Goal: Task Accomplishment & Management: Complete application form

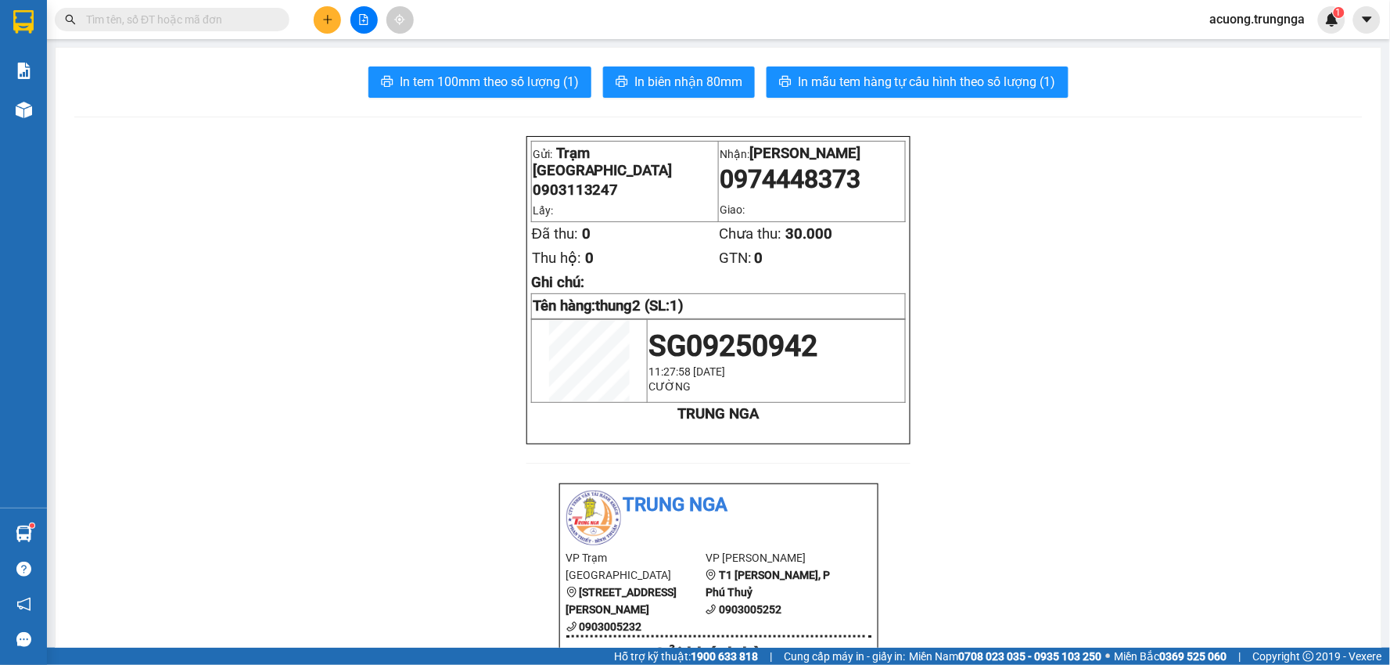
click at [333, 18] on button at bounding box center [327, 19] width 27 height 27
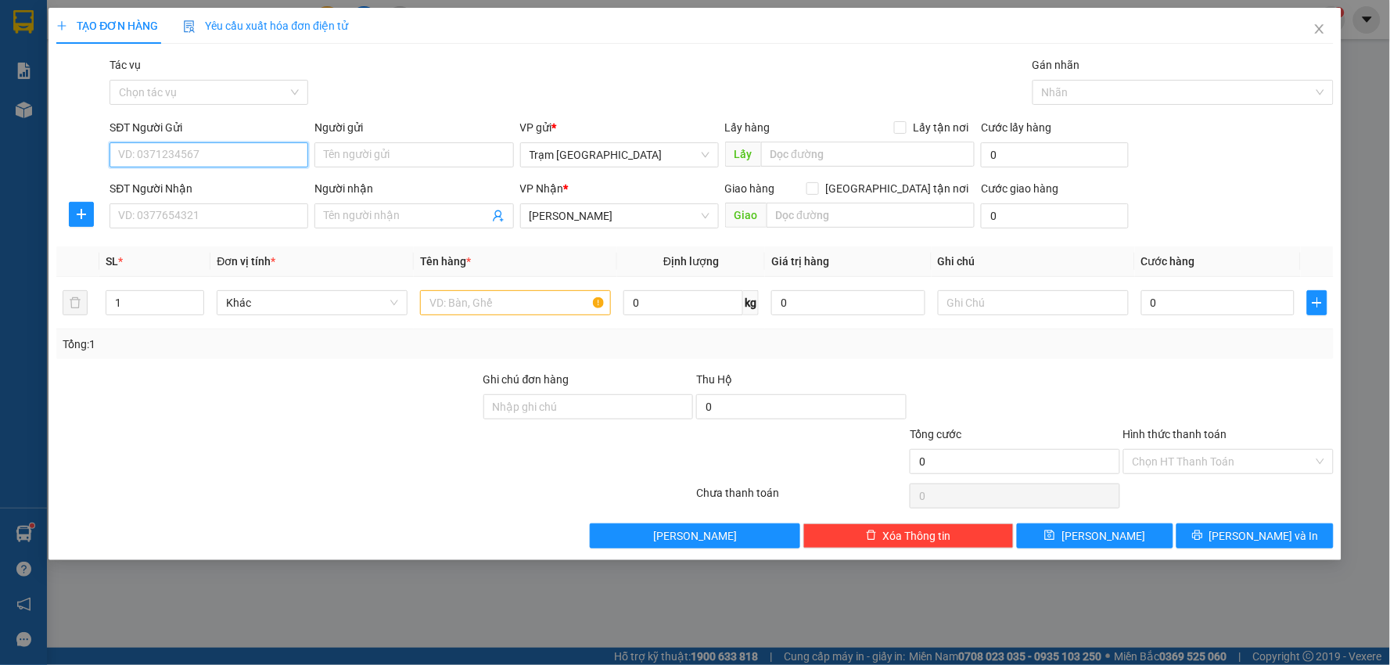
click at [224, 145] on input "SĐT Người Gửi" at bounding box center [209, 154] width 199 height 25
type input "0925191931"
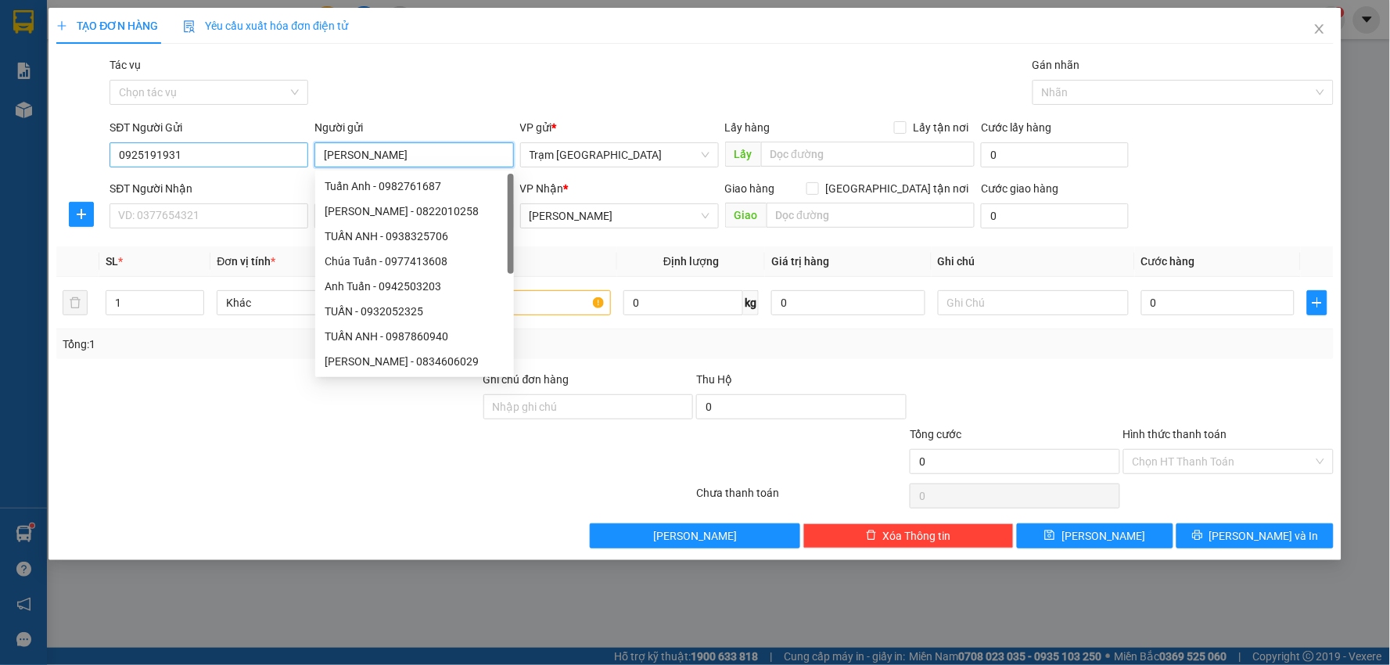
type input "[PERSON_NAME]"
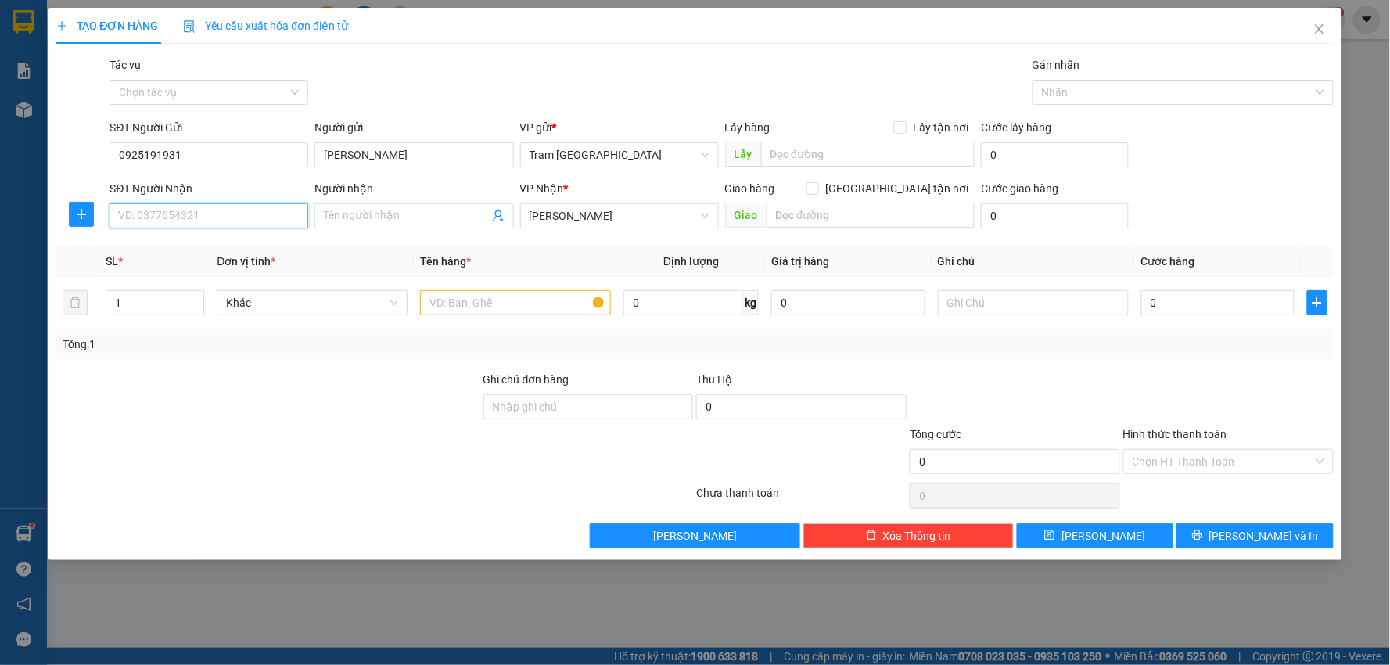
click at [241, 215] on input "SĐT Người Nhận" at bounding box center [209, 215] width 199 height 25
type input "0862940125"
click at [422, 212] on input "Người nhận" at bounding box center [406, 215] width 164 height 17
type input "[PERSON_NAME]"
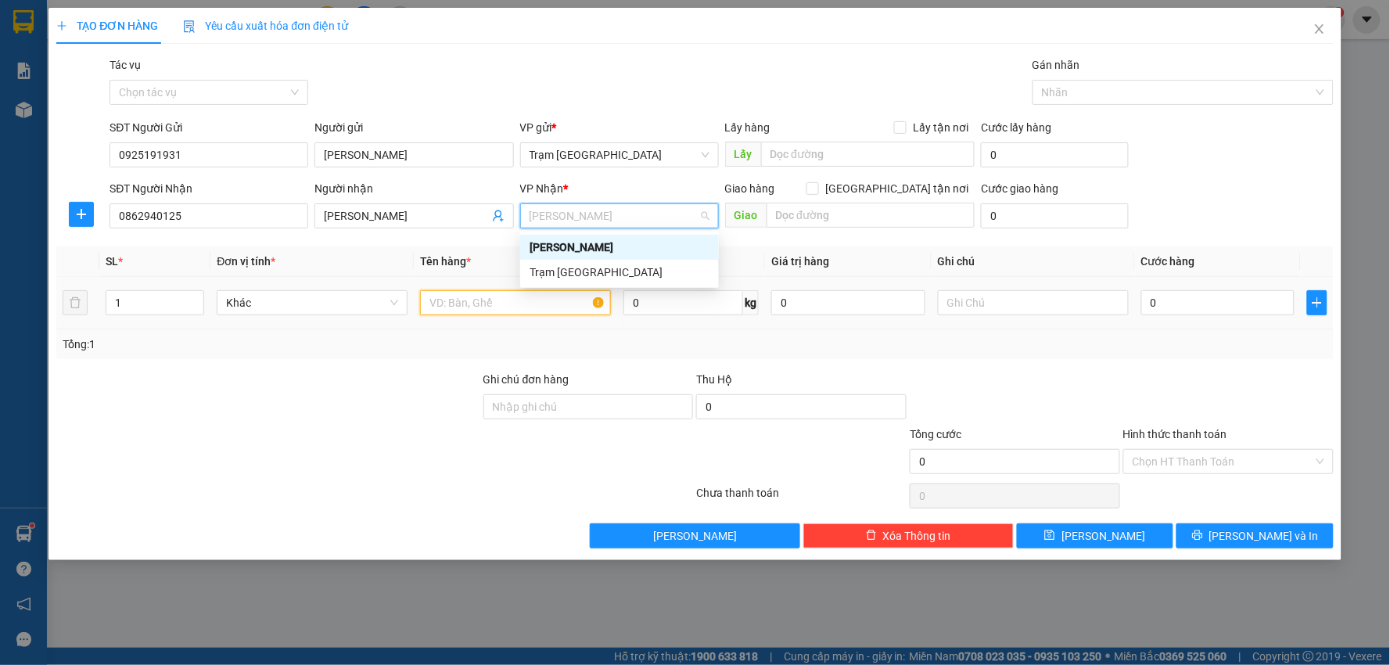
click at [467, 306] on input "text" at bounding box center [515, 302] width 191 height 25
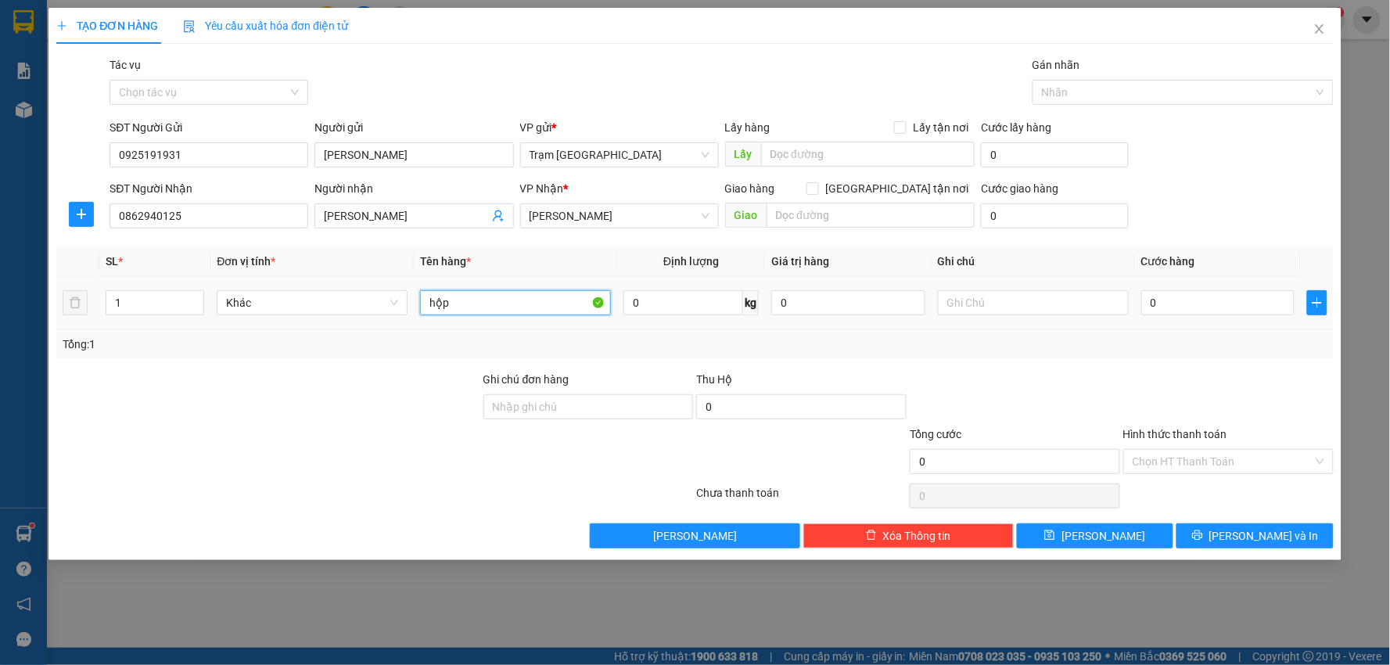
type input "hộp"
type input "1"
type input "003"
type input "3"
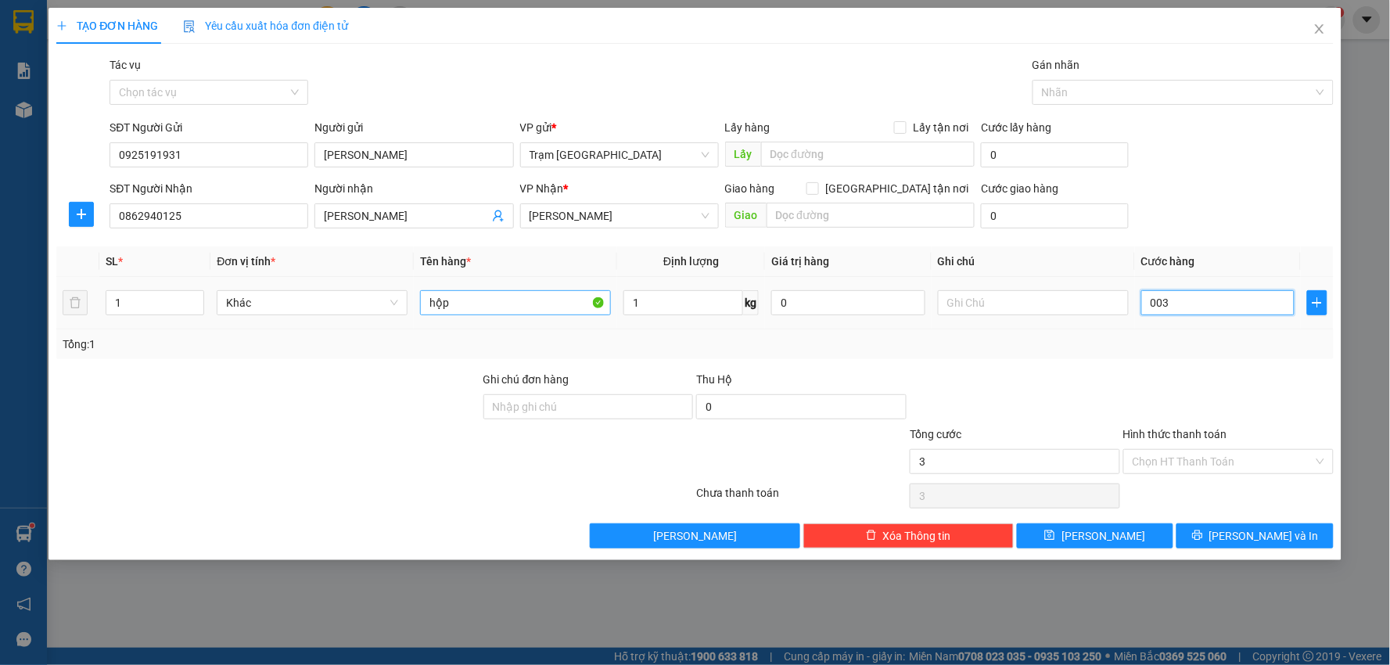
type input "0.030"
type input "30"
type input "30.000"
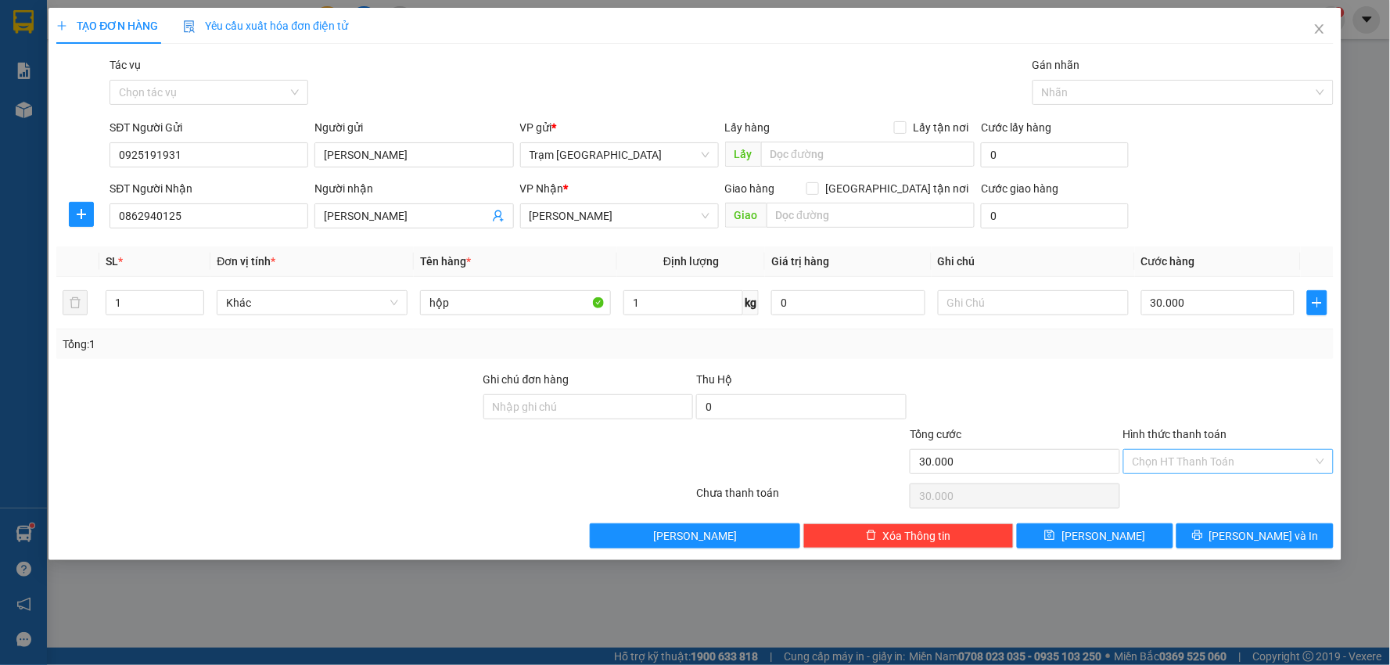
click at [1240, 460] on input "Hình thức thanh toán" at bounding box center [1223, 461] width 181 height 23
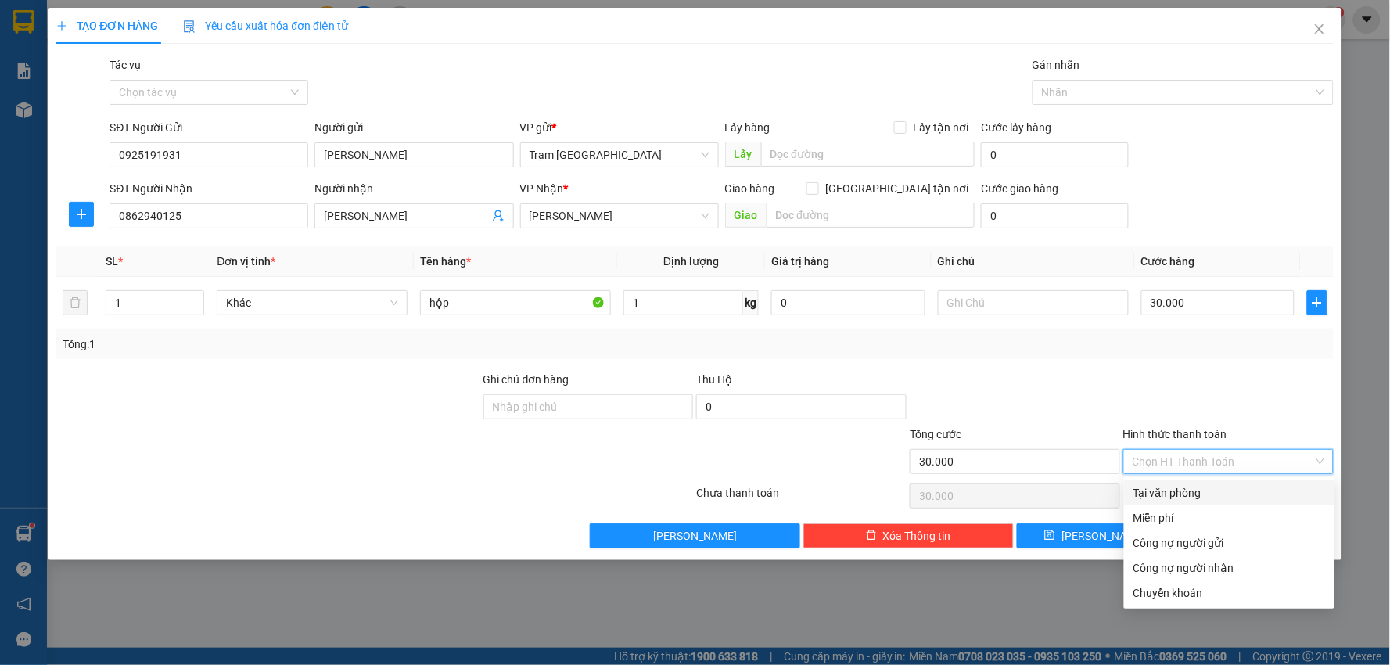
click at [1181, 488] on div "Tại văn phòng" at bounding box center [1230, 492] width 192 height 17
type input "0"
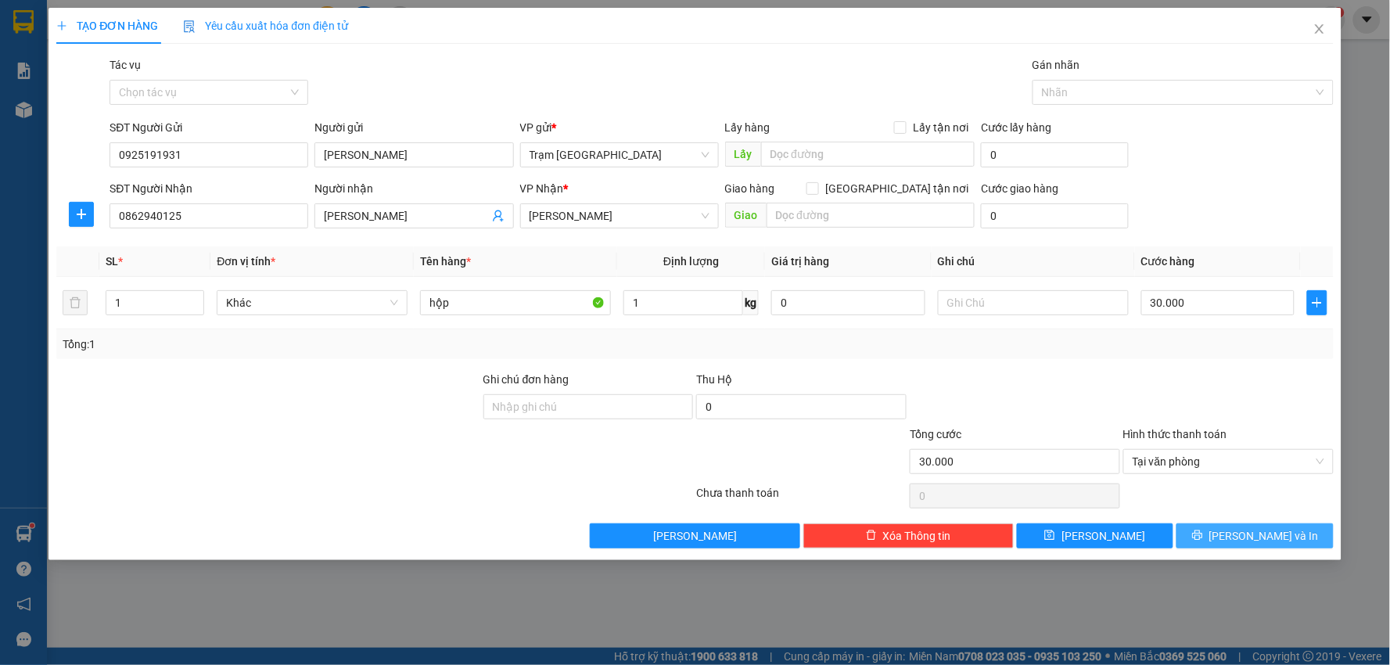
click at [1241, 541] on button "[PERSON_NAME] và In" at bounding box center [1255, 535] width 157 height 25
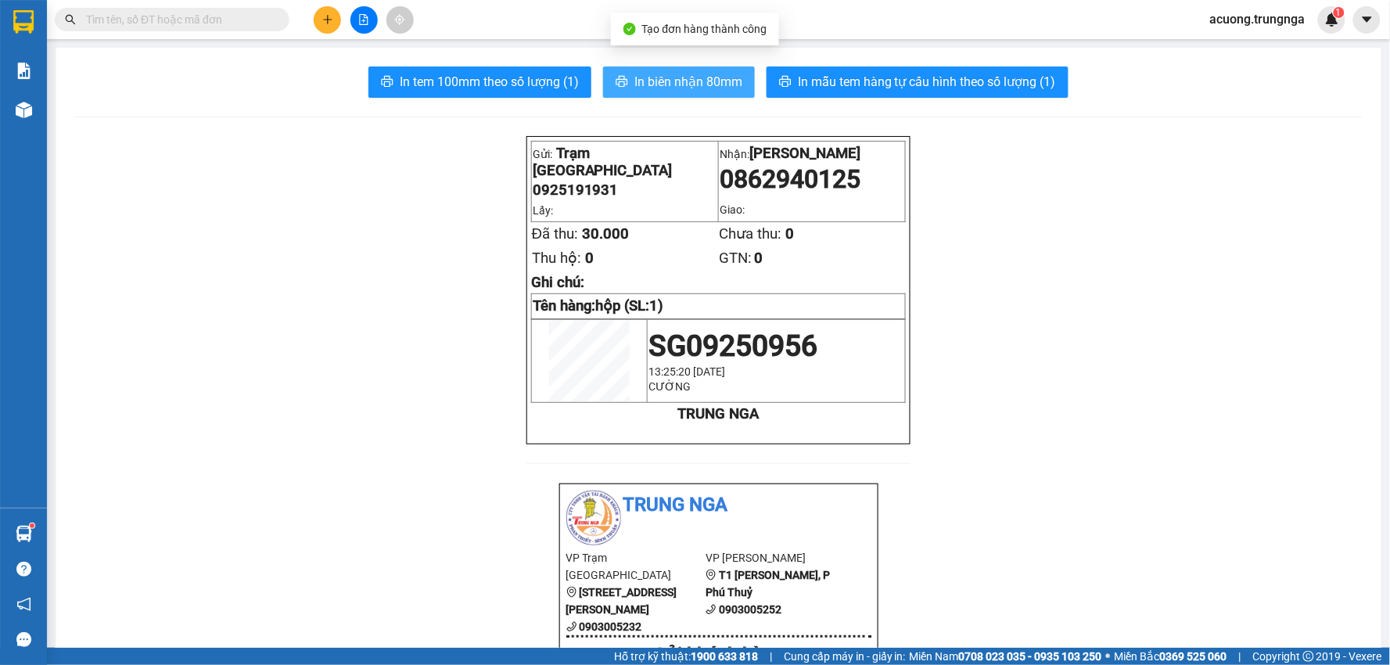
click at [696, 76] on span "In biên nhận 80mm" at bounding box center [689, 82] width 108 height 20
